Goal: Check status: Check status

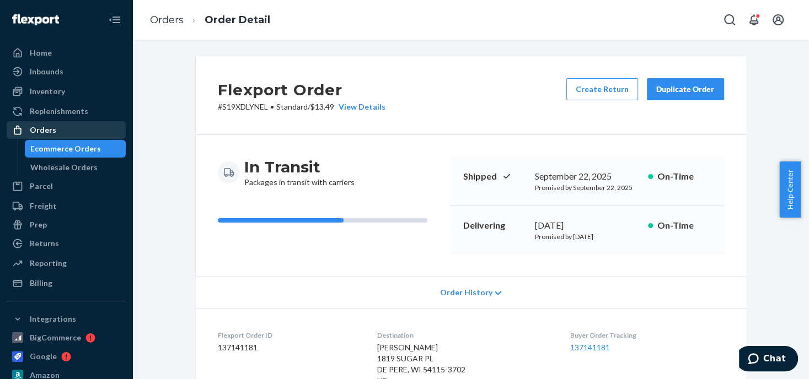
scroll to position [165, 0]
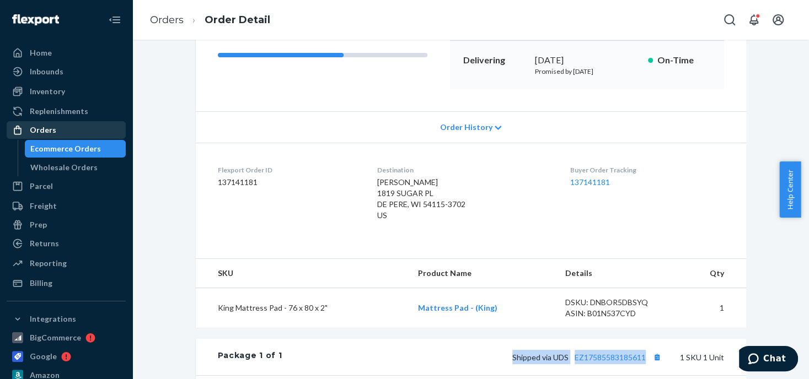
click at [49, 126] on div "Orders" at bounding box center [43, 130] width 26 height 11
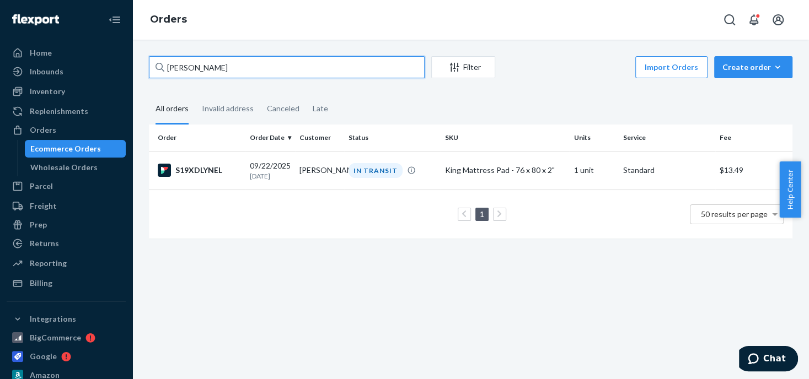
drag, startPoint x: 234, startPoint y: 69, endPoint x: 147, endPoint y: 68, distance: 87.6
click at [147, 68] on div "[PERSON_NAME] Filter Import Orders Create order Ecommerce order Removal order A…" at bounding box center [471, 152] width 660 height 193
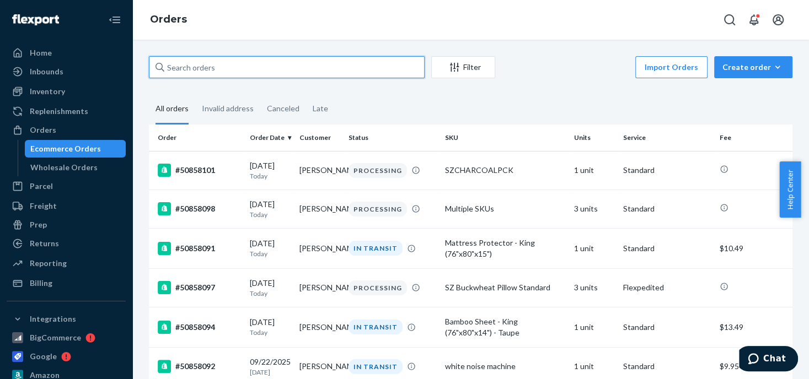
paste input "B1XWSYJIXE"
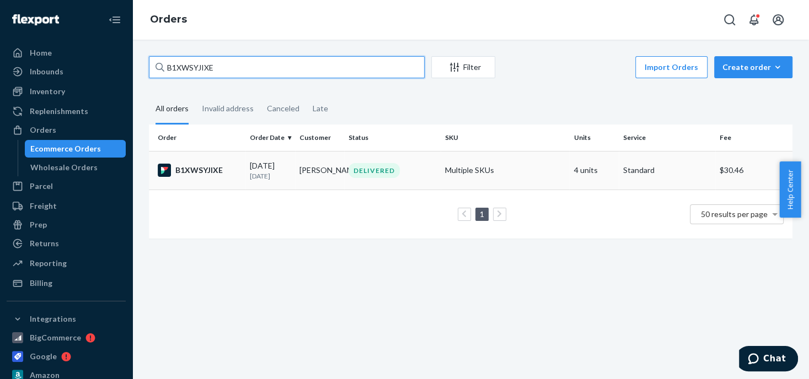
type input "B1XWSYJIXE"
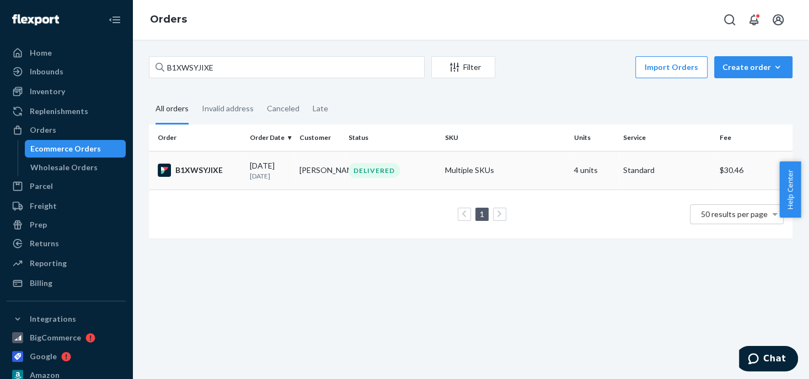
click at [373, 173] on div "DELIVERED" at bounding box center [373, 170] width 51 height 15
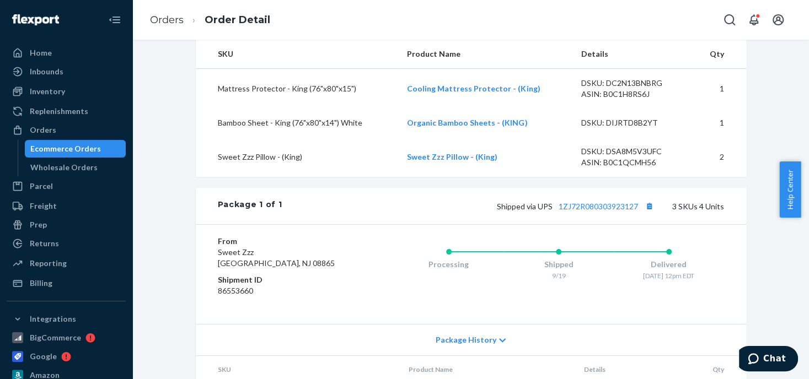
scroll to position [385, 0]
drag, startPoint x: 552, startPoint y: 206, endPoint x: 635, endPoint y: 202, distance: 83.3
click at [635, 202] on span "Shipped via UPS 1ZJ72R080303923127" at bounding box center [577, 205] width 160 height 9
drag, startPoint x: 635, startPoint y: 202, endPoint x: 624, endPoint y: 206, distance: 11.2
copy link "1ZJ72R080303923127"
